Goal: Task Accomplishment & Management: Manage account settings

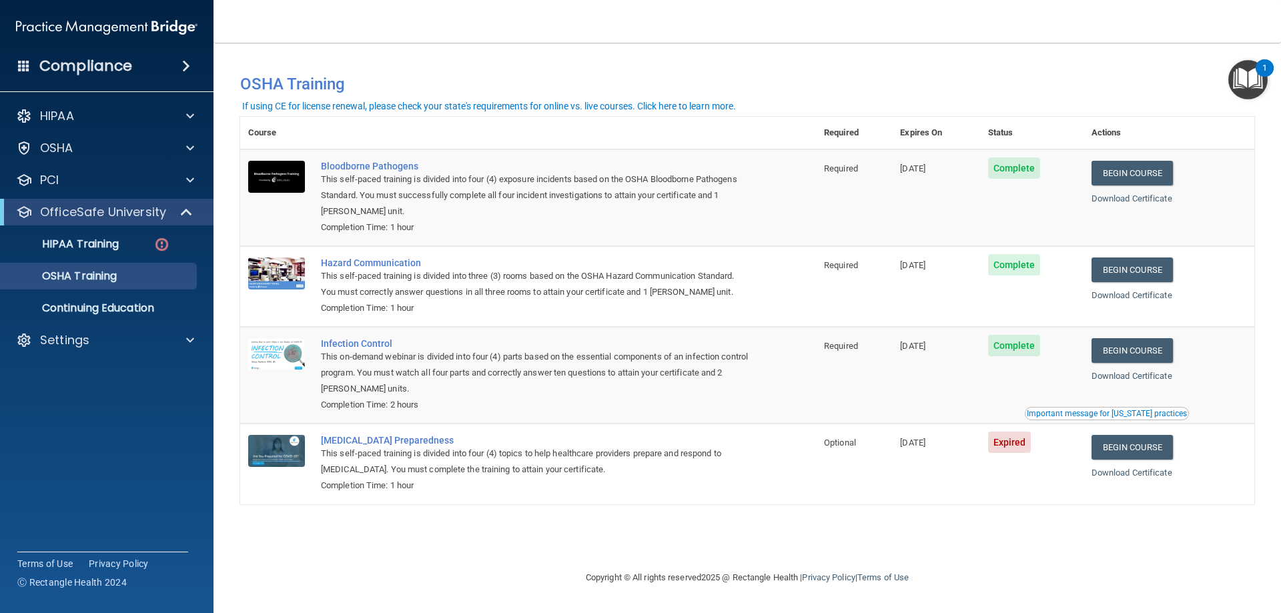
click at [85, 350] on accordion "HIPAA Documents and Policies Report an Incident Business Associates Emergency P…" at bounding box center [107, 268] width 214 height 343
click at [195, 334] on div at bounding box center [187, 340] width 33 height 16
click at [67, 350] on p "My Users" at bounding box center [100, 404] width 182 height 13
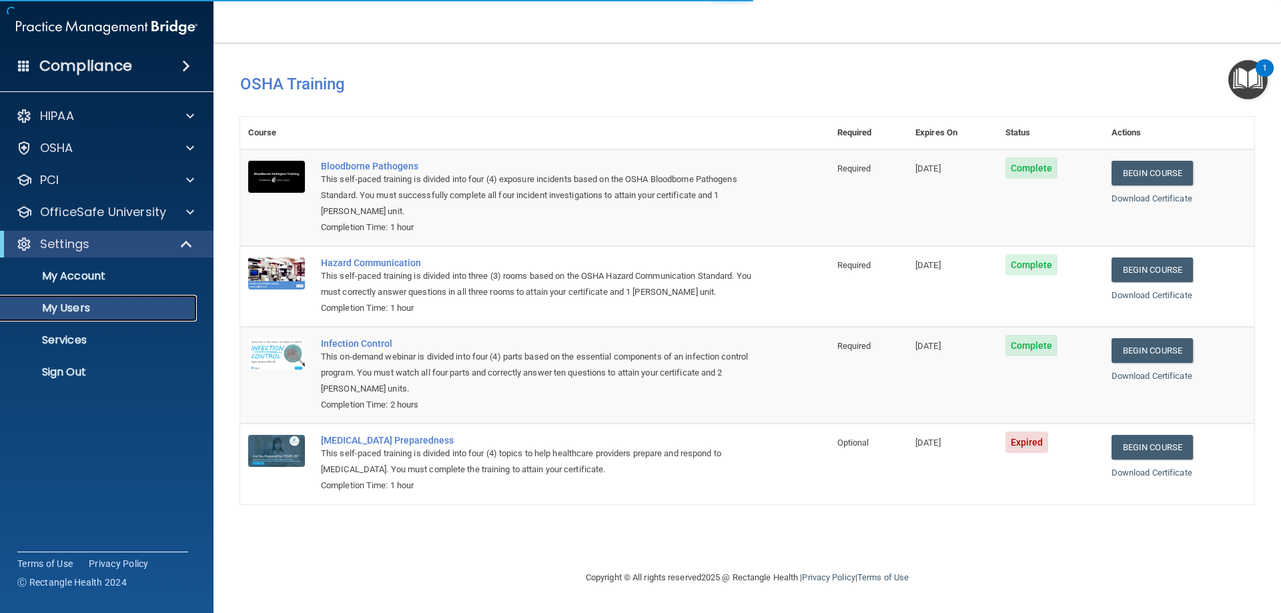
select select "20"
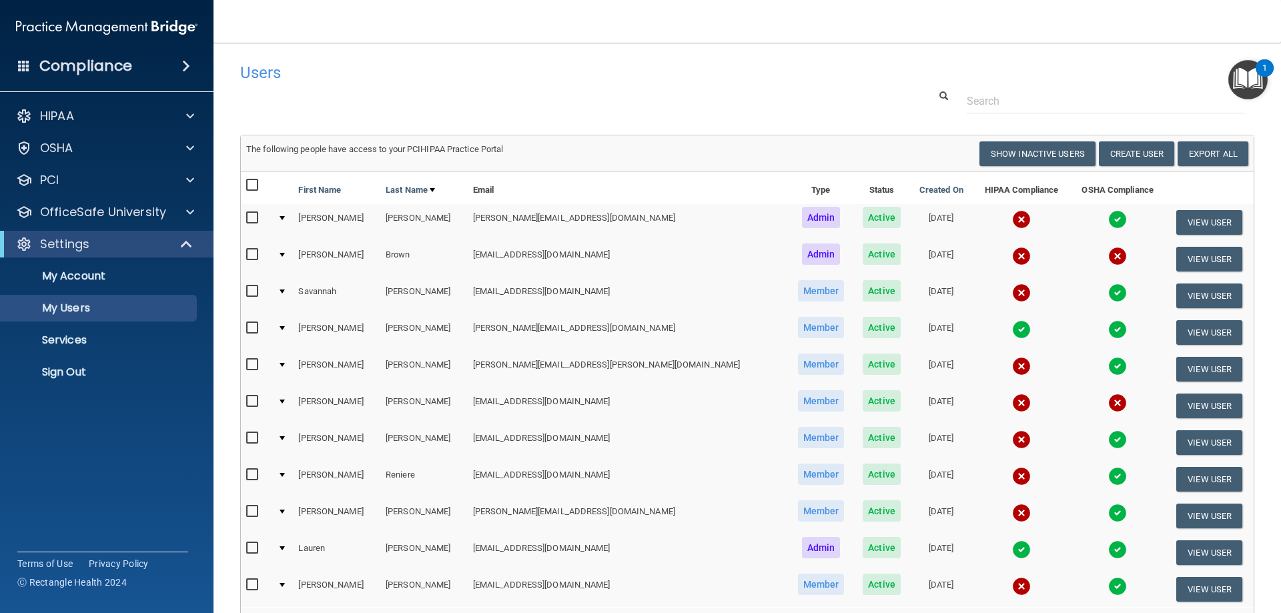
click at [255, 350] on input "checkbox" at bounding box center [253, 401] width 15 height 11
checkbox input "true"
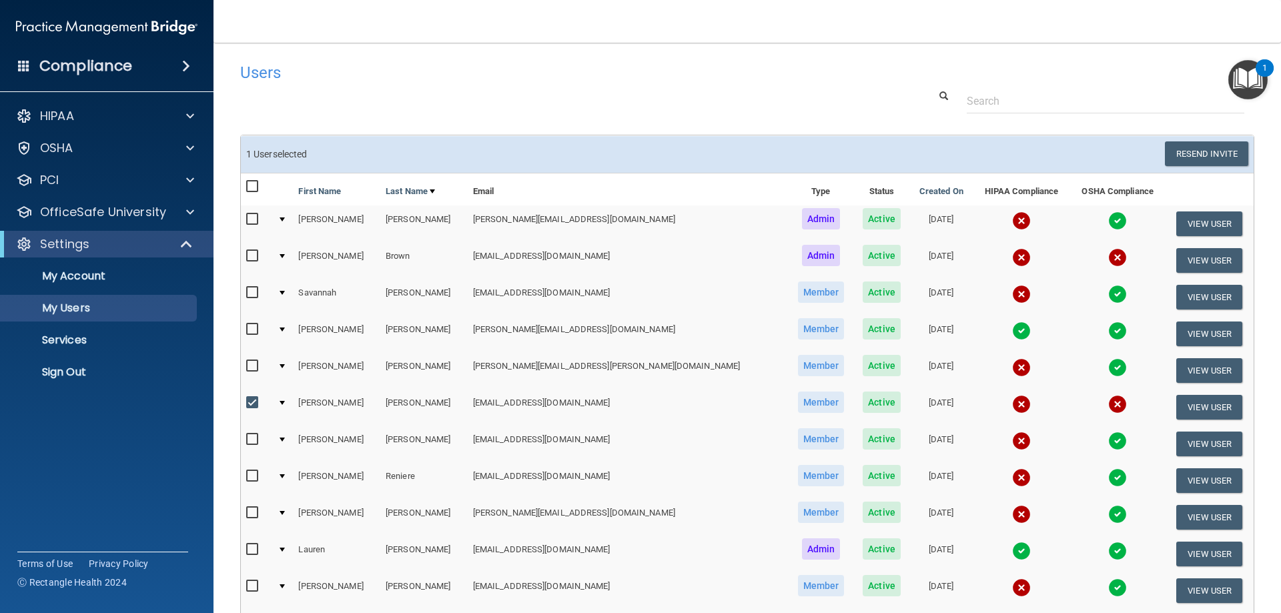
click at [253, 254] on input "checkbox" at bounding box center [253, 256] width 15 height 11
checkbox input "true"
click at [731, 350] on button "View User" at bounding box center [1209, 407] width 66 height 25
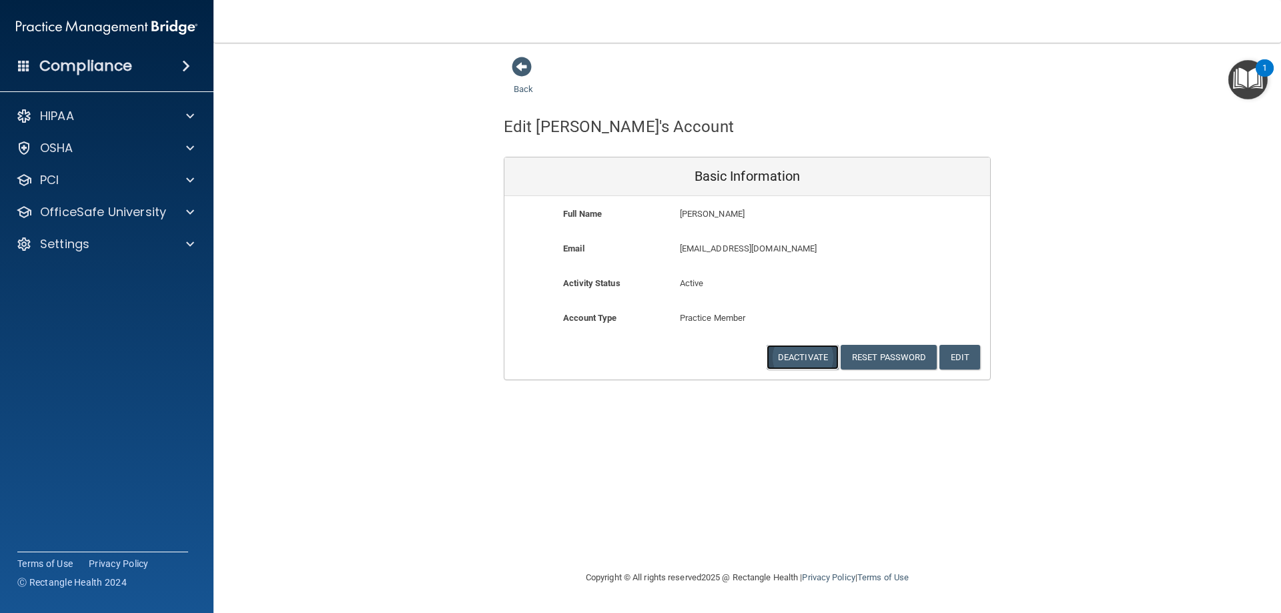
click at [731, 350] on button "Deactivate" at bounding box center [803, 357] width 72 height 25
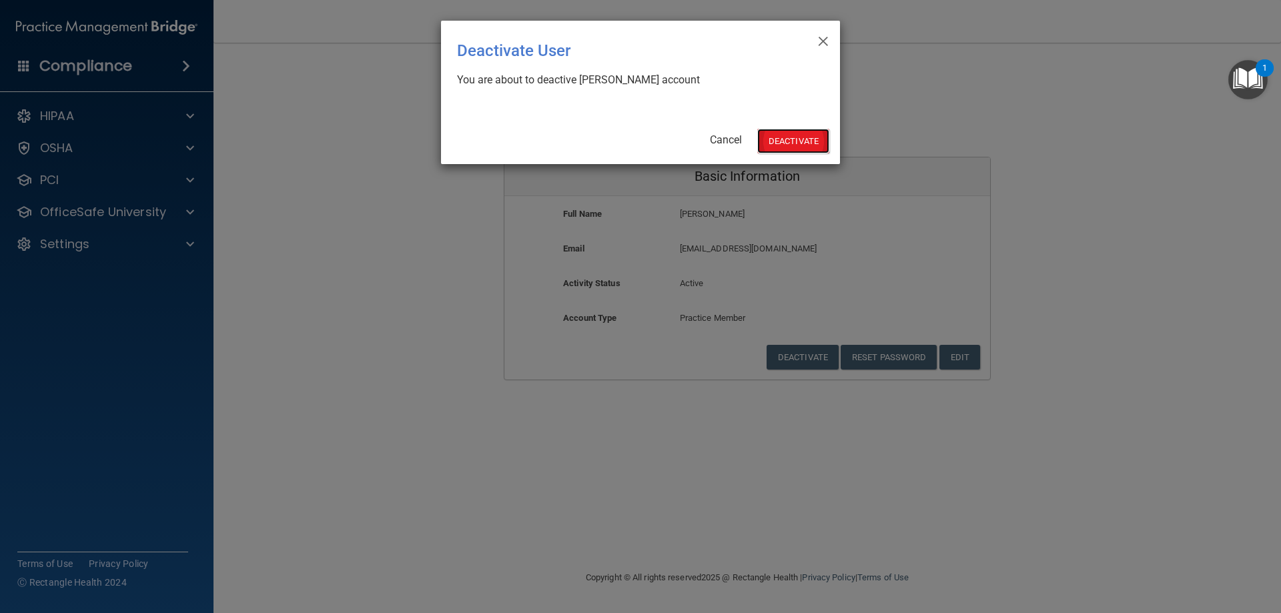
click at [731, 140] on button "Deactivate" at bounding box center [793, 141] width 72 height 25
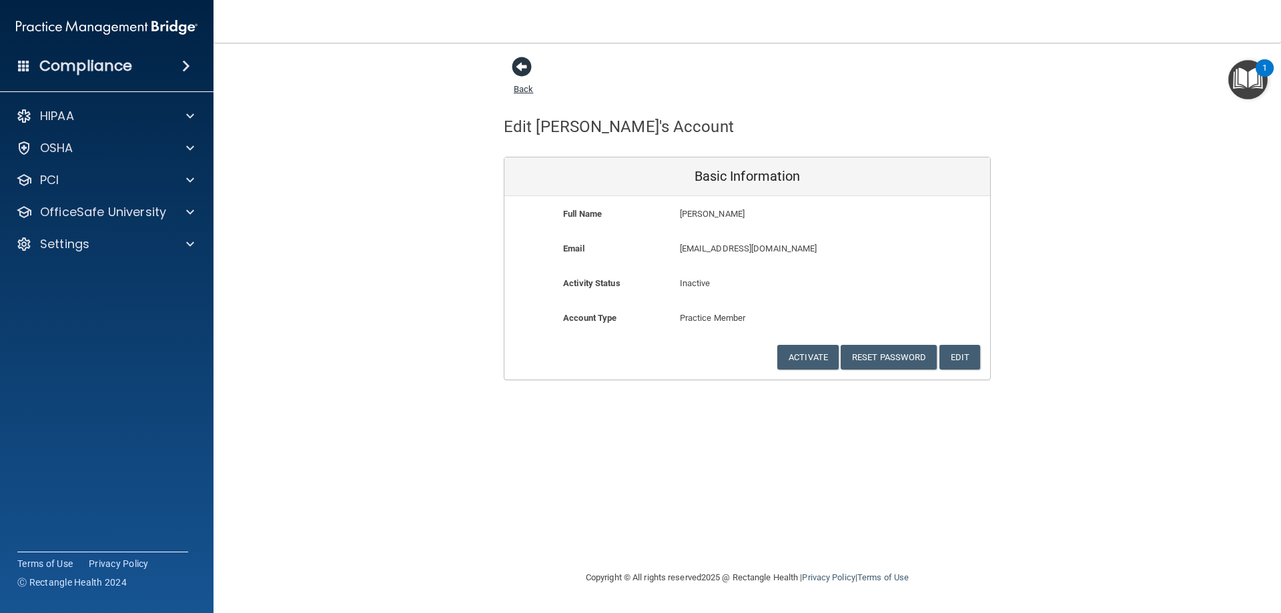
click at [522, 73] on span at bounding box center [522, 67] width 20 height 20
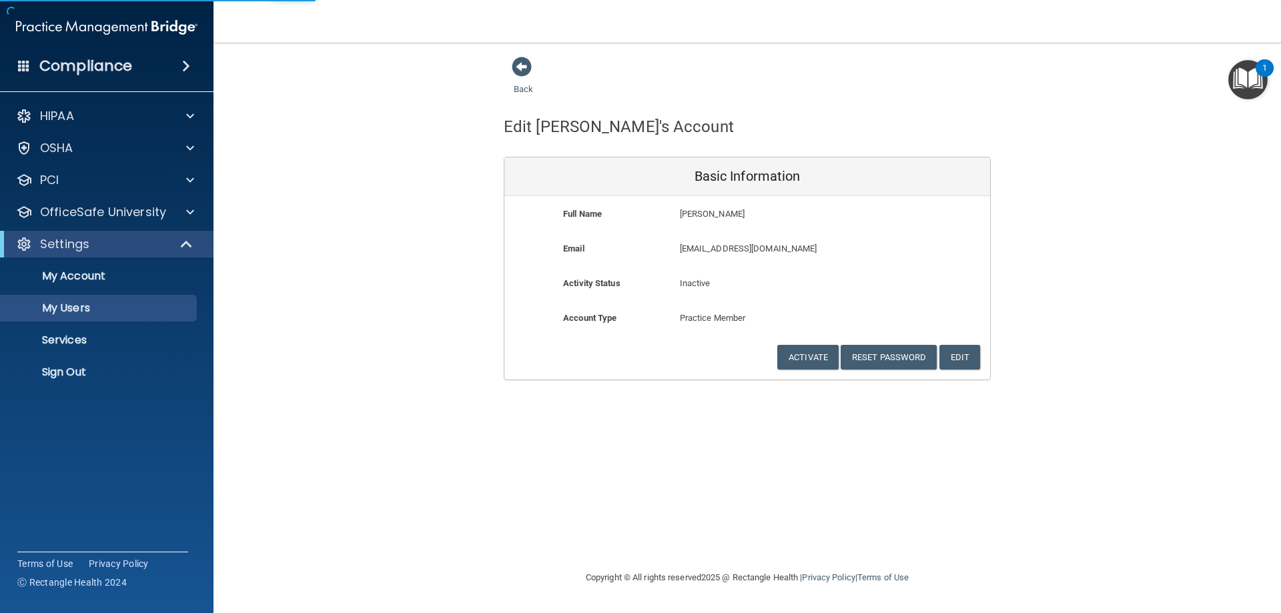
select select "20"
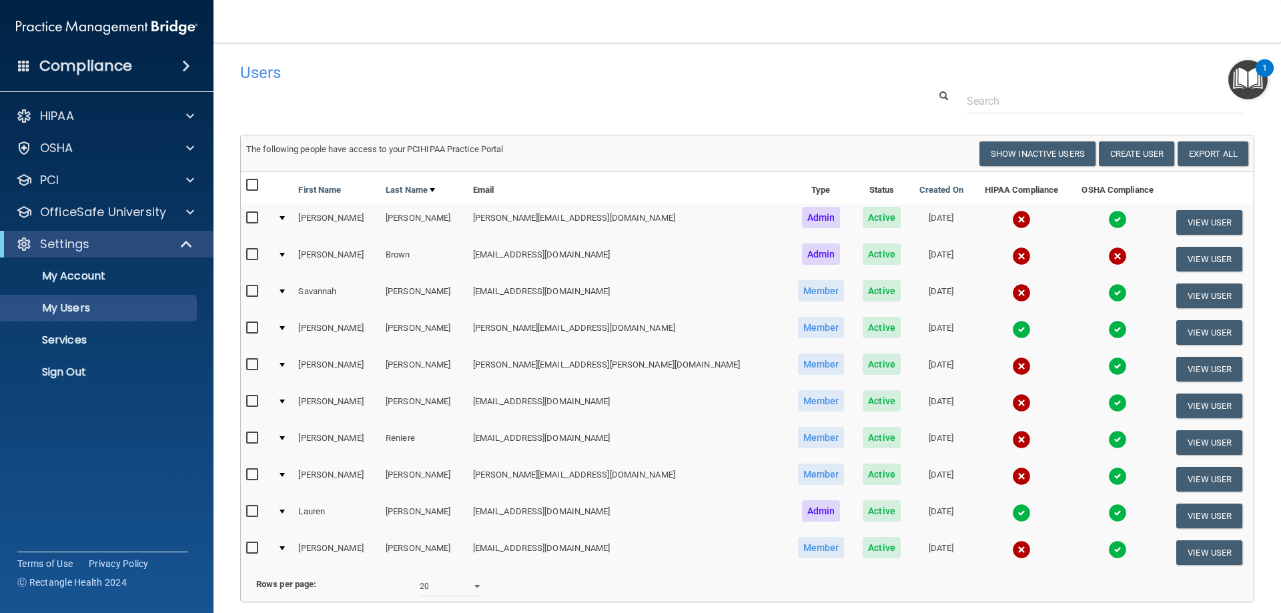
click at [1108, 290] on img at bounding box center [1117, 293] width 19 height 19
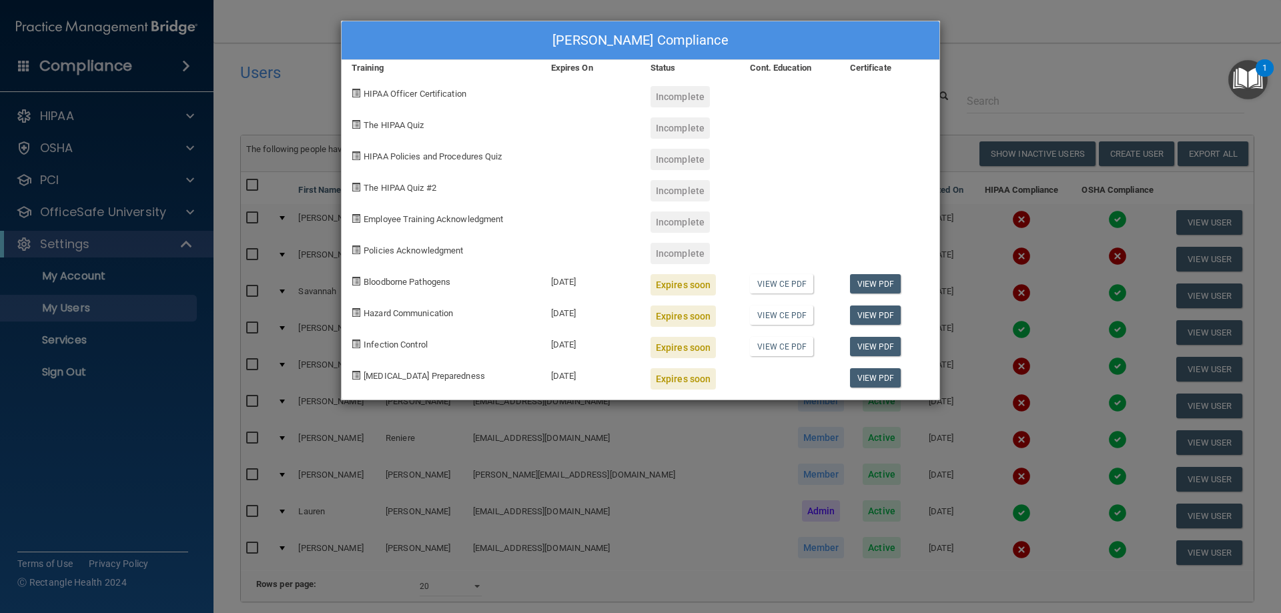
click at [1037, 66] on div "Savannah Conner's Compliance Training Expires On Status Cont. Education Certifi…" at bounding box center [640, 306] width 1281 height 613
